Goal: Task Accomplishment & Management: Use online tool/utility

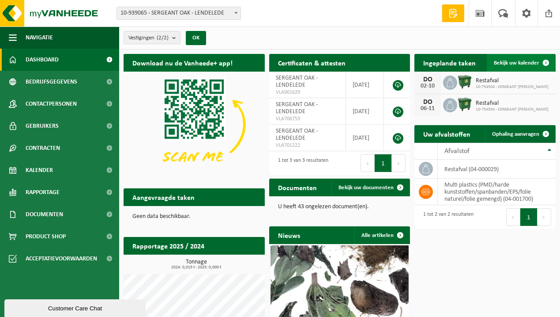
click at [521, 61] on span "Bekijk uw kalender" at bounding box center [516, 63] width 45 height 6
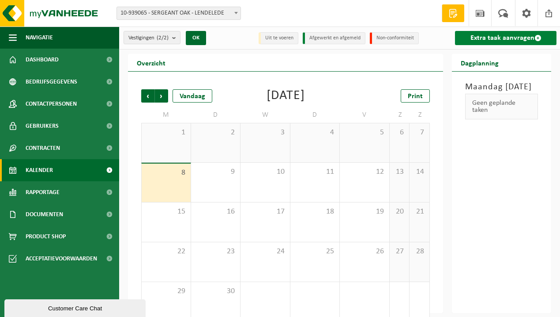
click at [517, 39] on link "Extra taak aanvragen" at bounding box center [506, 38] width 102 height 14
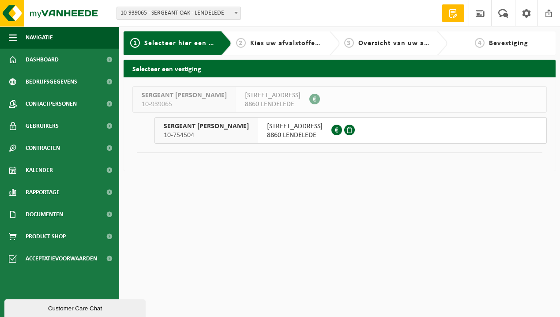
click at [270, 132] on span "8860 LENDELEDE" at bounding box center [295, 135] width 56 height 9
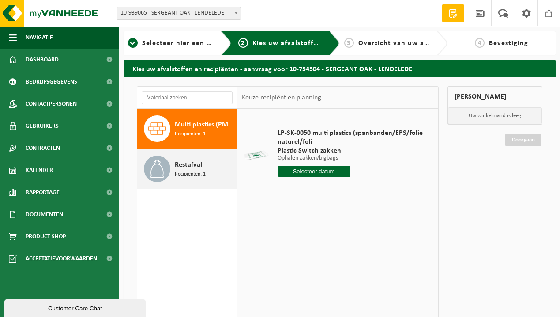
click at [192, 164] on span "Restafval" at bounding box center [188, 164] width 27 height 11
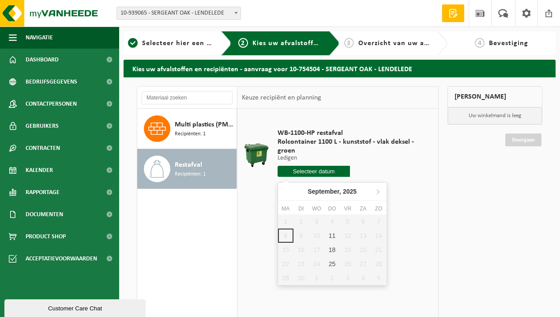
click at [326, 174] on input "text" at bounding box center [314, 171] width 73 height 11
click at [329, 235] on div "11" at bounding box center [332, 235] width 15 height 14
type input "Van 2025-09-11"
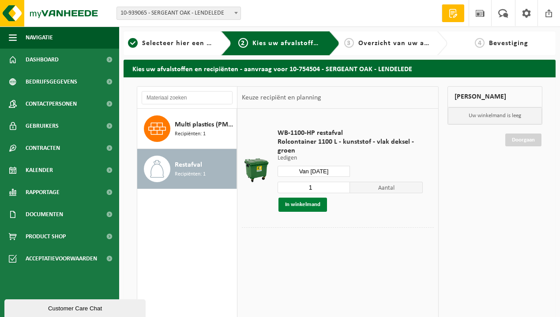
click at [304, 206] on button "In winkelmand" at bounding box center [303, 204] width 49 height 14
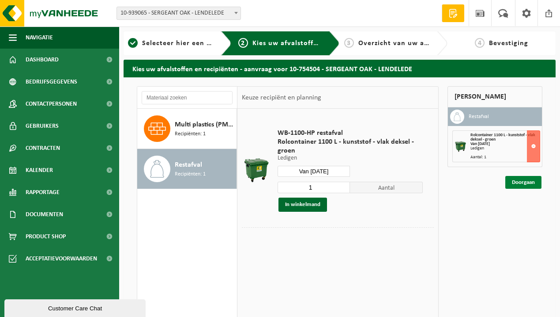
click at [522, 181] on link "Doorgaan" at bounding box center [524, 182] width 36 height 13
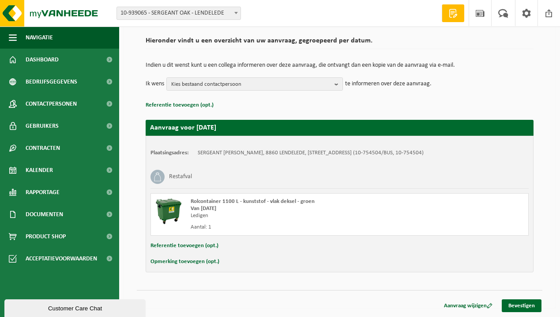
scroll to position [62, 0]
click at [522, 306] on link "Bevestigen" at bounding box center [522, 305] width 40 height 13
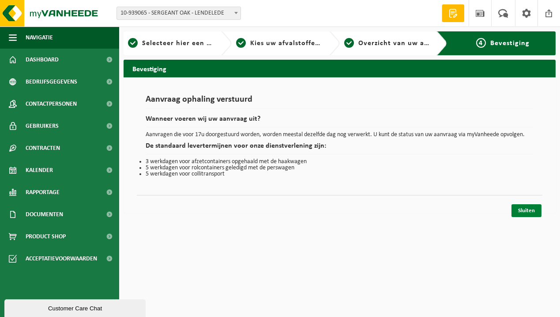
click at [527, 209] on link "Sluiten" at bounding box center [527, 210] width 30 height 13
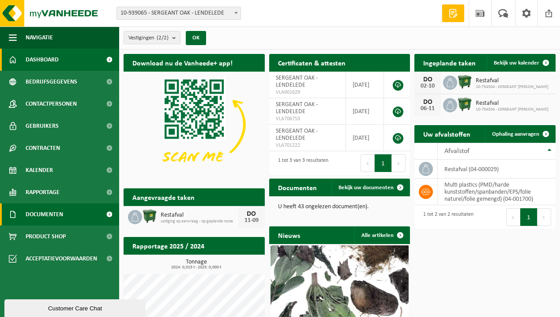
click at [52, 213] on span "Documenten" at bounding box center [45, 214] width 38 height 22
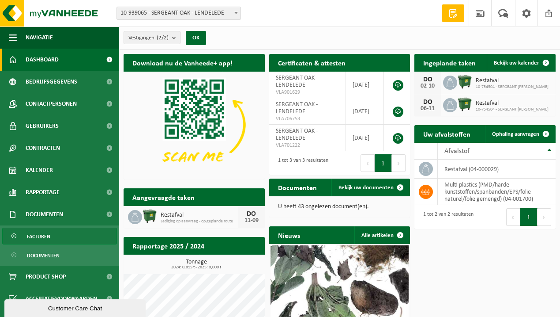
click at [47, 239] on span "Facturen" at bounding box center [38, 236] width 23 height 17
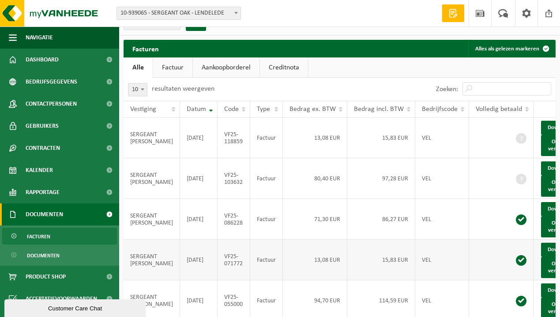
scroll to position [11, 0]
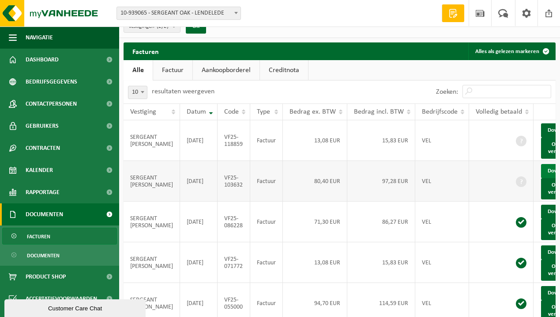
click at [541, 129] on link "Download" at bounding box center [562, 130] width 43 height 14
